Goal: Information Seeking & Learning: Check status

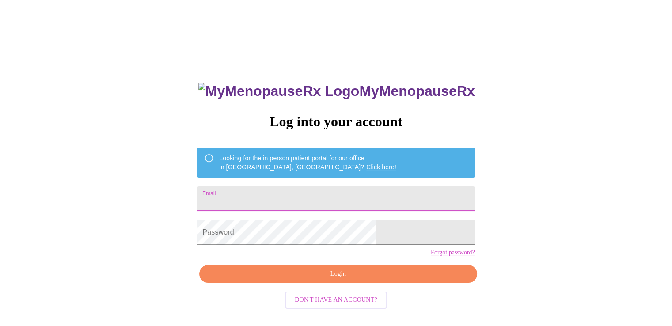
click at [288, 188] on input "Email" at bounding box center [336, 199] width 278 height 25
type input "marypettey@sbcglobal.net"
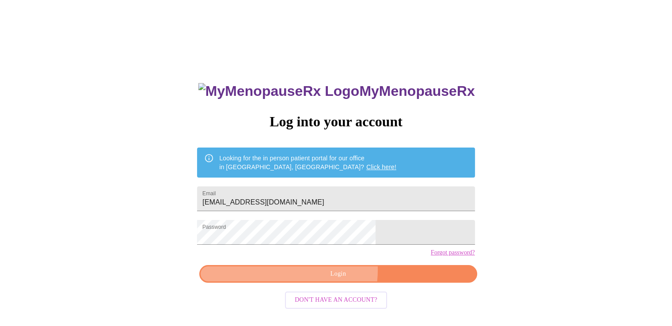
click at [320, 280] on span "Login" at bounding box center [338, 274] width 257 height 11
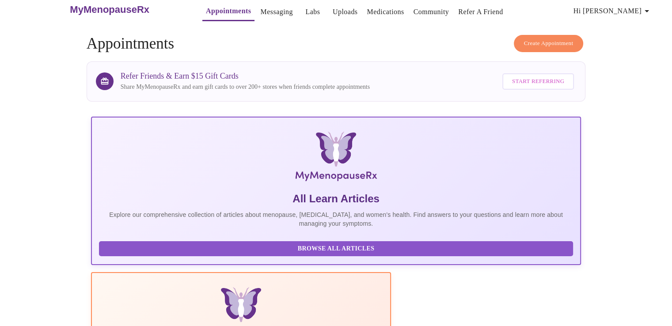
scroll to position [10, 0]
click at [305, 7] on link "Labs" at bounding box center [312, 12] width 15 height 12
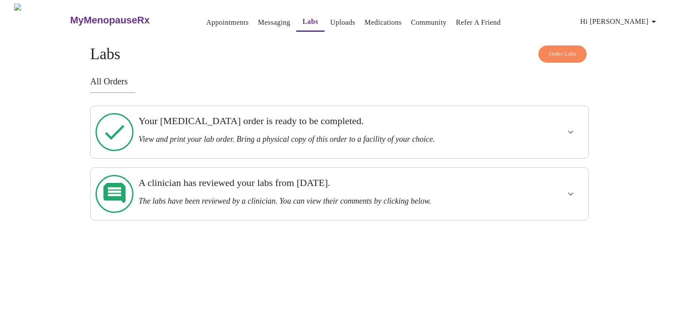
click at [557, 172] on div at bounding box center [544, 194] width 82 height 45
click at [569, 189] on icon "show more" at bounding box center [570, 194] width 11 height 11
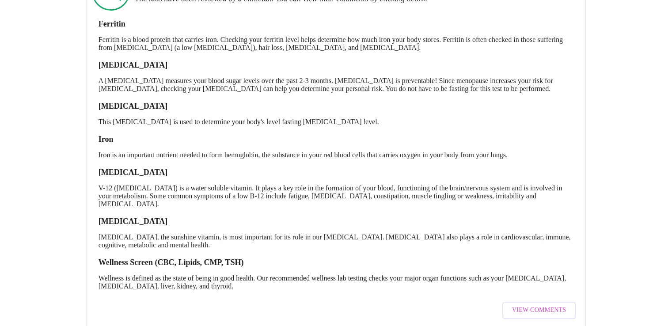
scroll to position [217, 0]
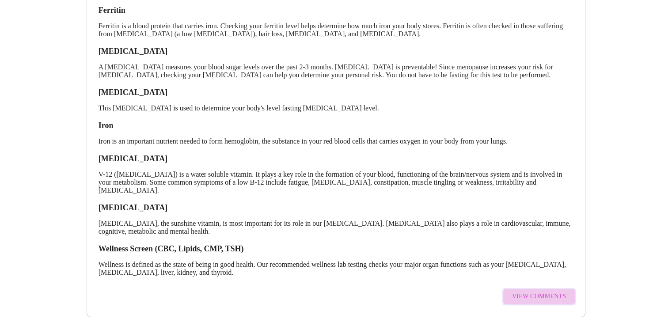
click at [545, 291] on span "View Comments" at bounding box center [539, 296] width 54 height 11
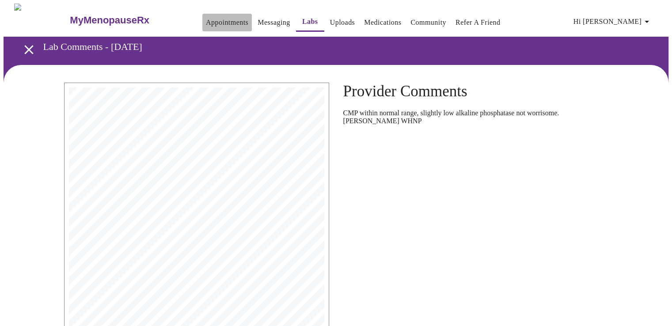
click at [206, 18] on link "Appointments" at bounding box center [227, 22] width 42 height 12
